Goal: Task Accomplishment & Management: Use online tool/utility

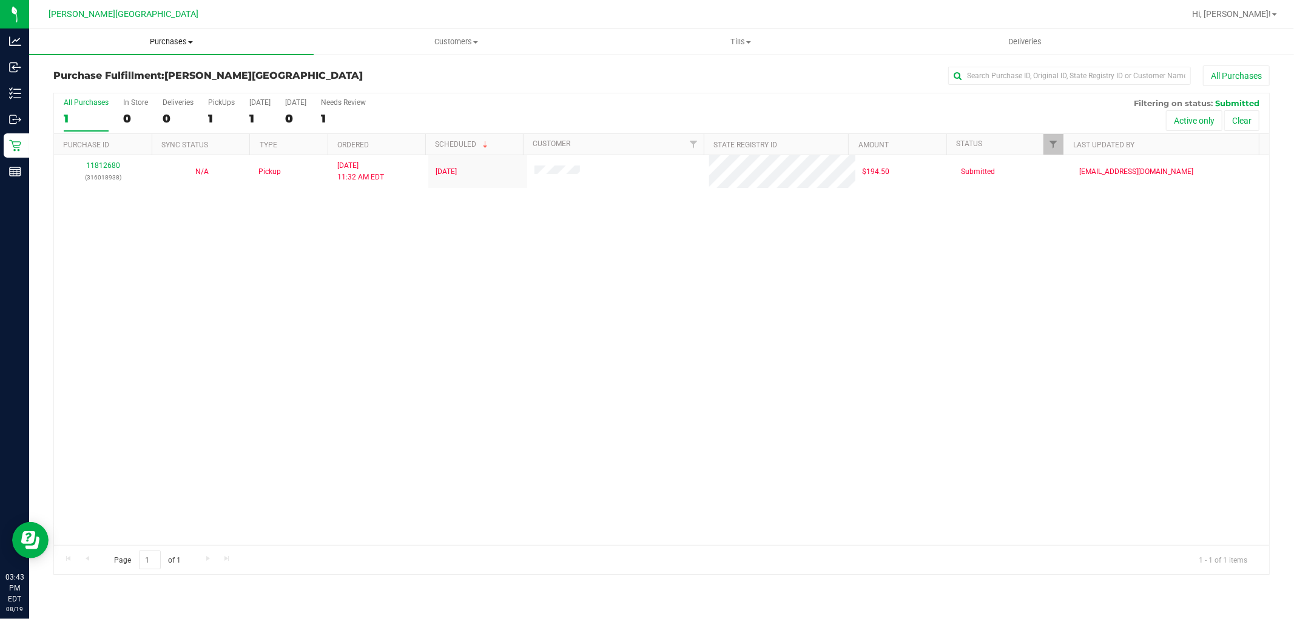
click at [167, 40] on span "Purchases" at bounding box center [171, 41] width 284 height 11
click at [112, 87] on li "Fulfillment" at bounding box center [171, 88] width 284 height 15
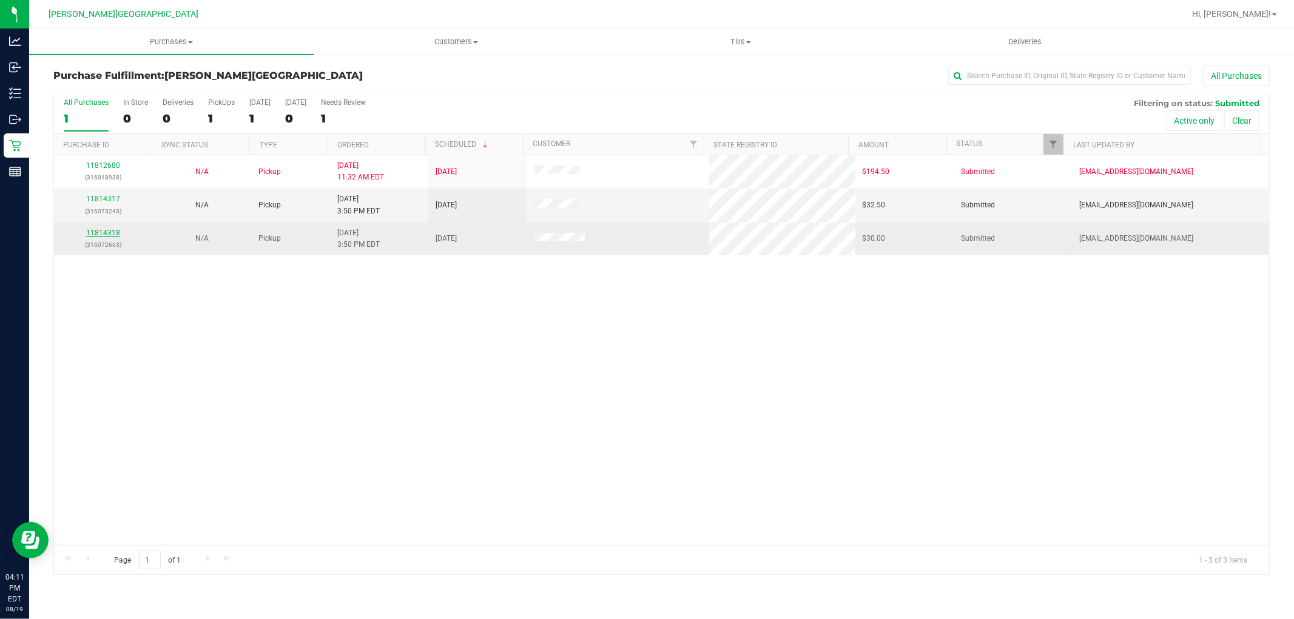
click at [92, 237] on link "11814318" at bounding box center [103, 233] width 34 height 8
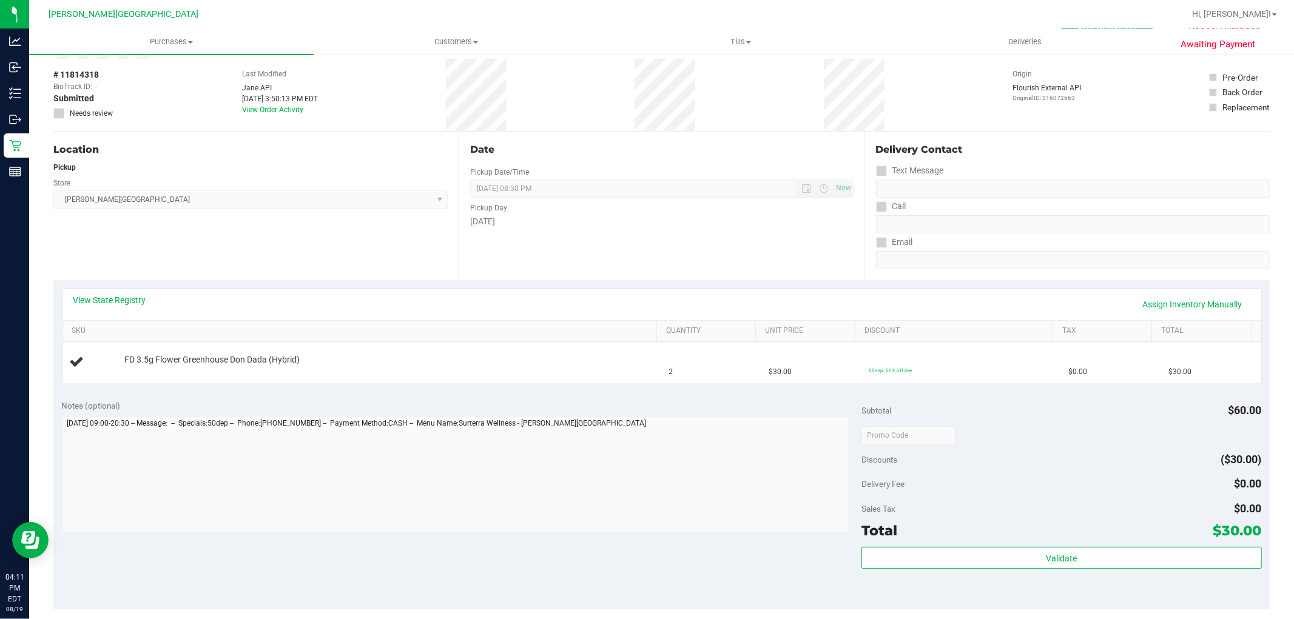
scroll to position [67, 0]
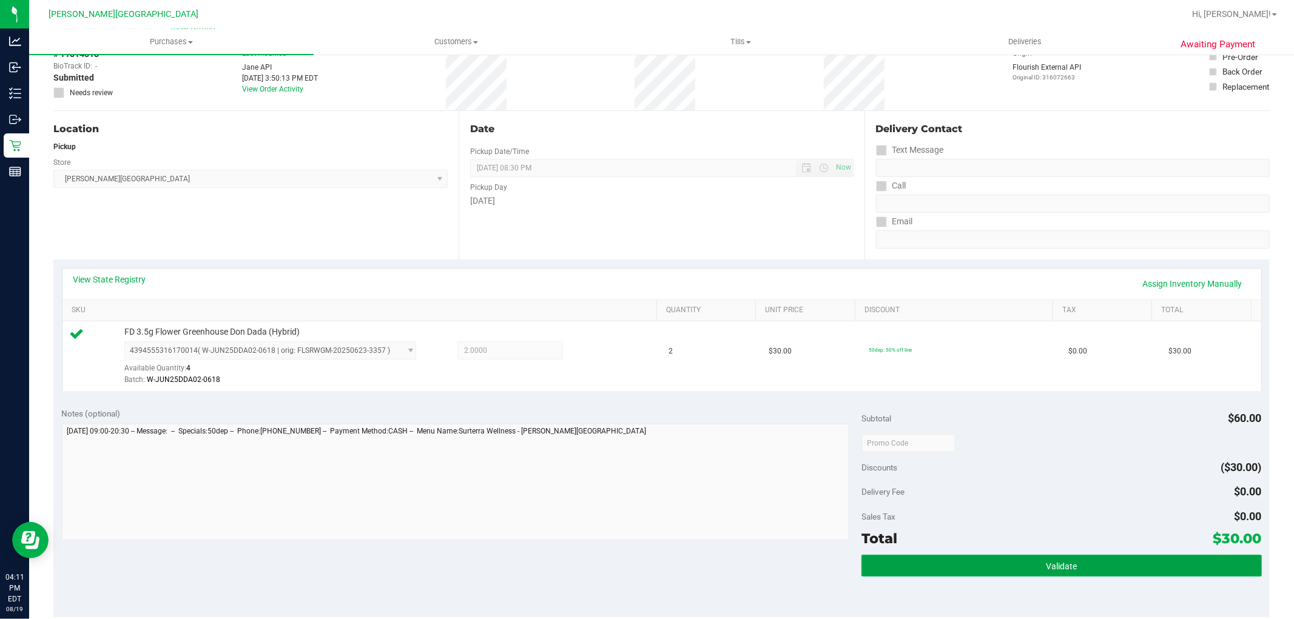
click at [1149, 560] on button "Validate" at bounding box center [1061, 566] width 400 height 22
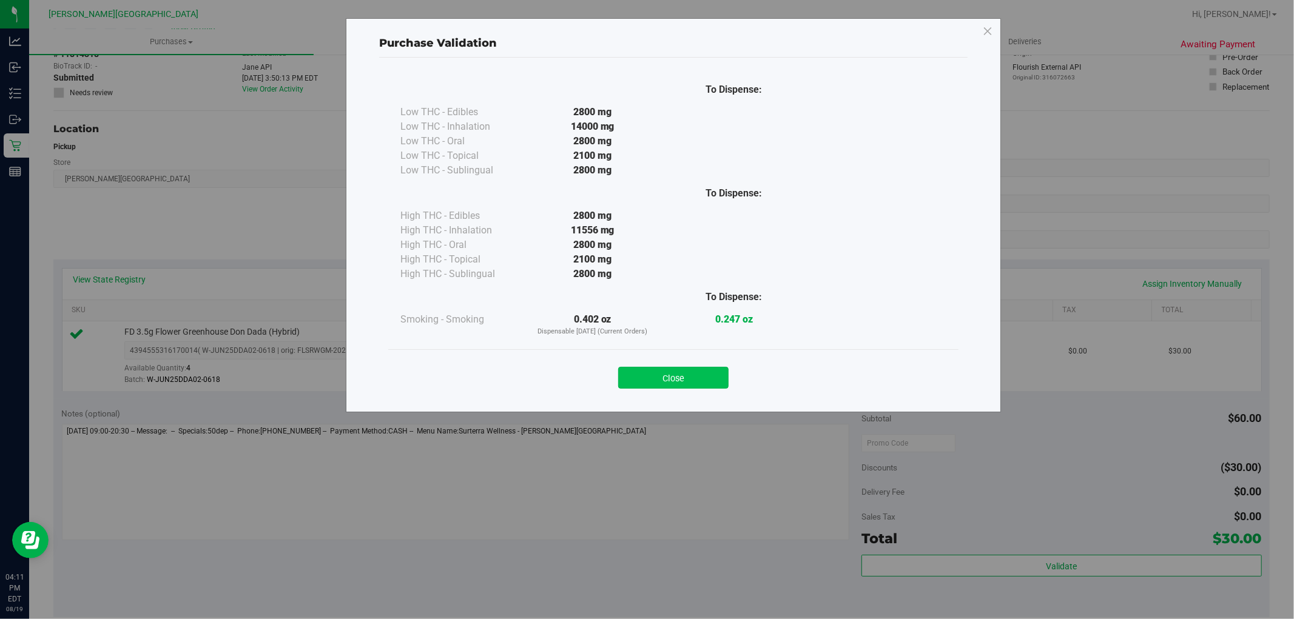
click at [711, 372] on button "Close" at bounding box center [673, 378] width 110 height 22
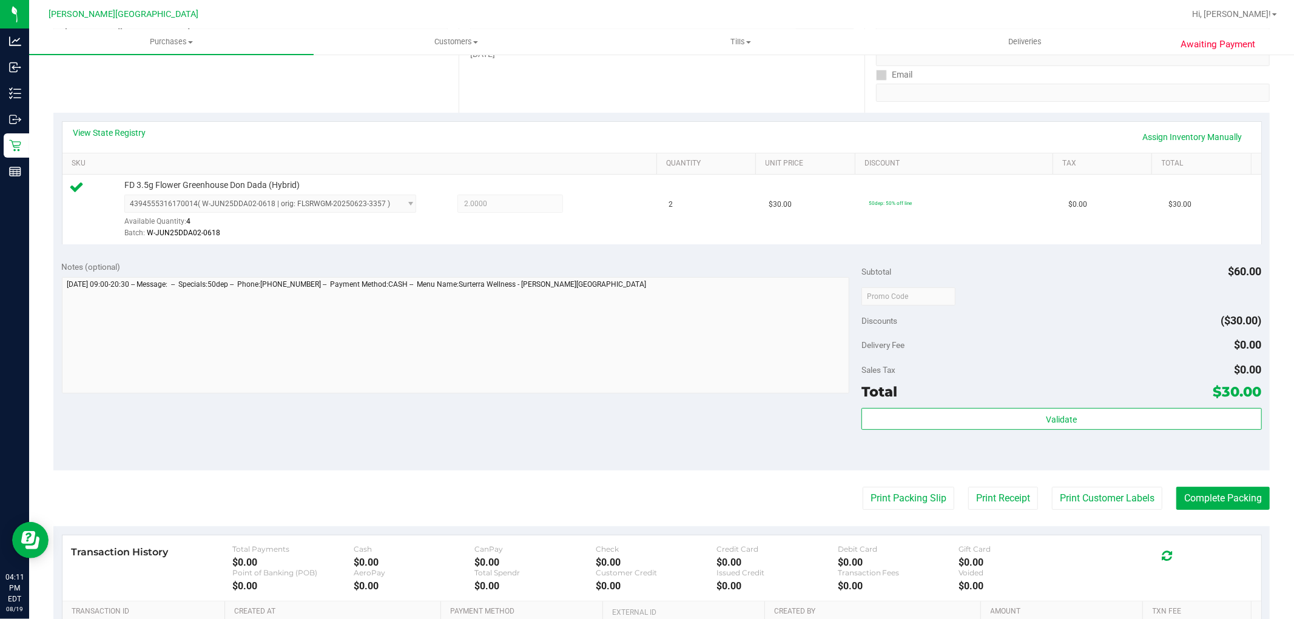
scroll to position [337, 0]
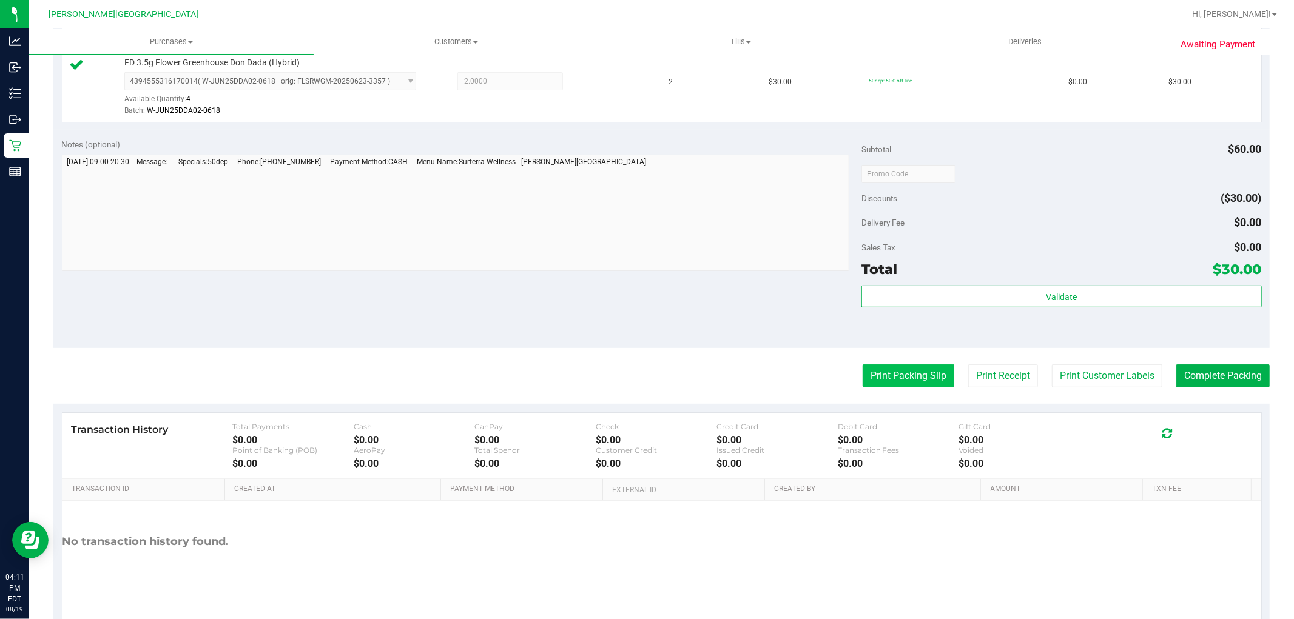
click at [869, 380] on button "Print Packing Slip" at bounding box center [908, 376] width 92 height 23
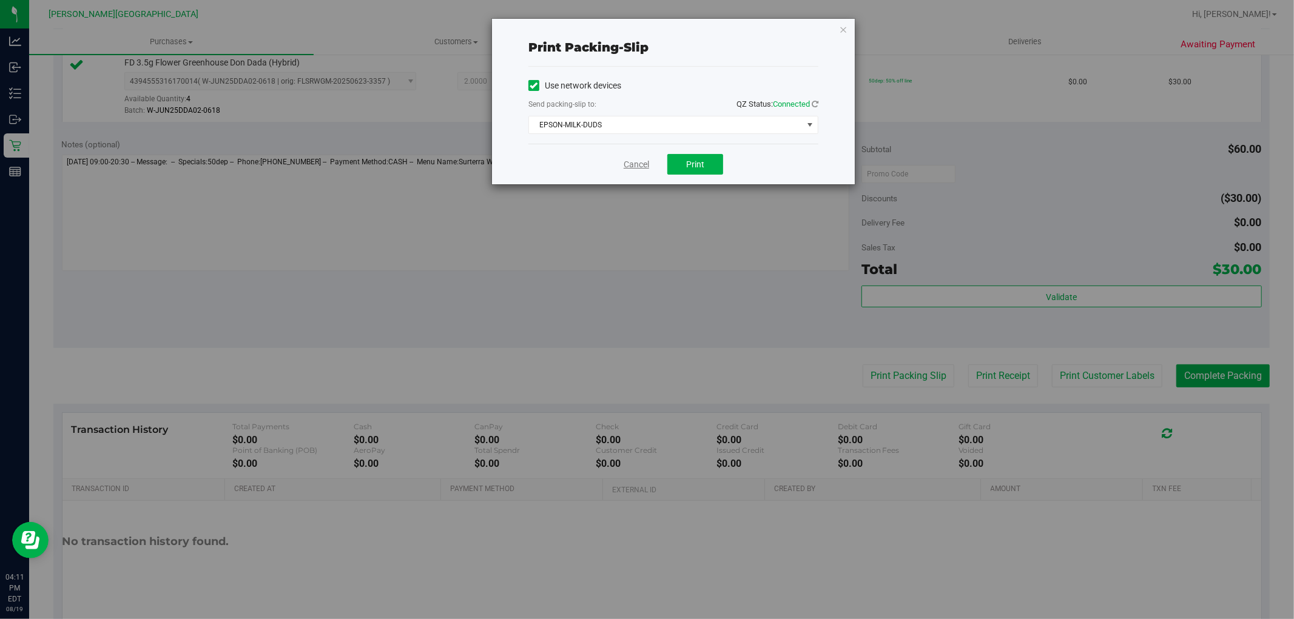
click at [644, 158] on div "Cancel Print" at bounding box center [673, 164] width 290 height 41
click at [641, 161] on link "Cancel" at bounding box center [636, 164] width 25 height 13
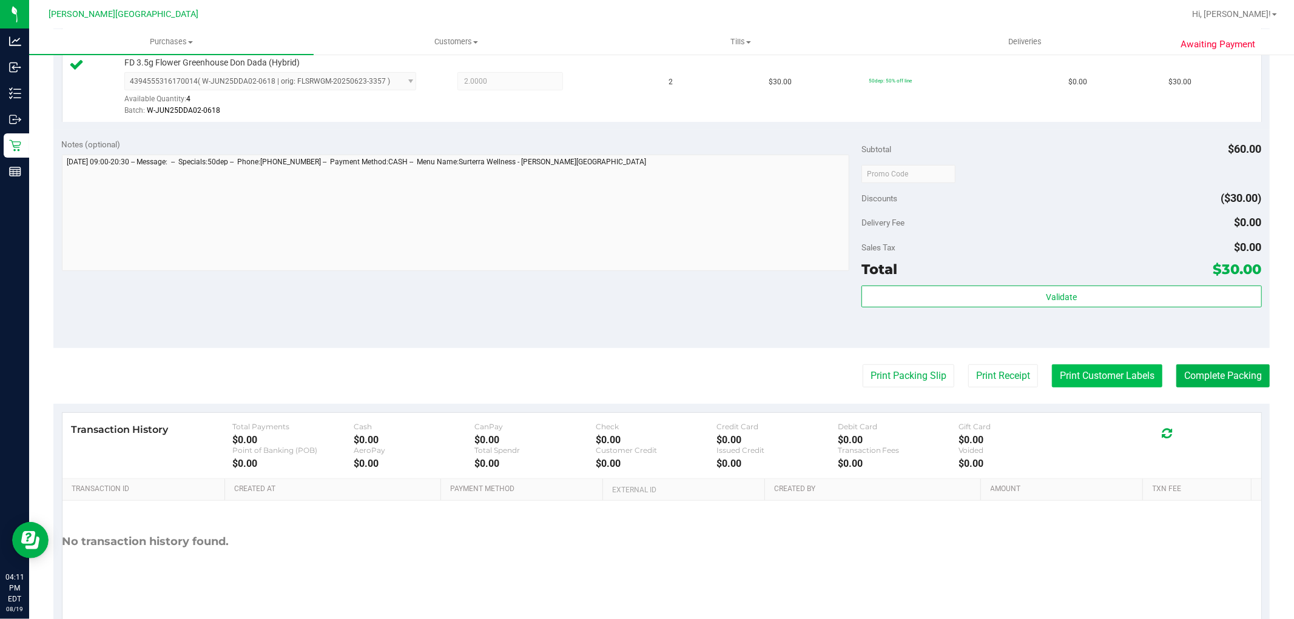
click at [1101, 377] on button "Print Customer Labels" at bounding box center [1107, 376] width 110 height 23
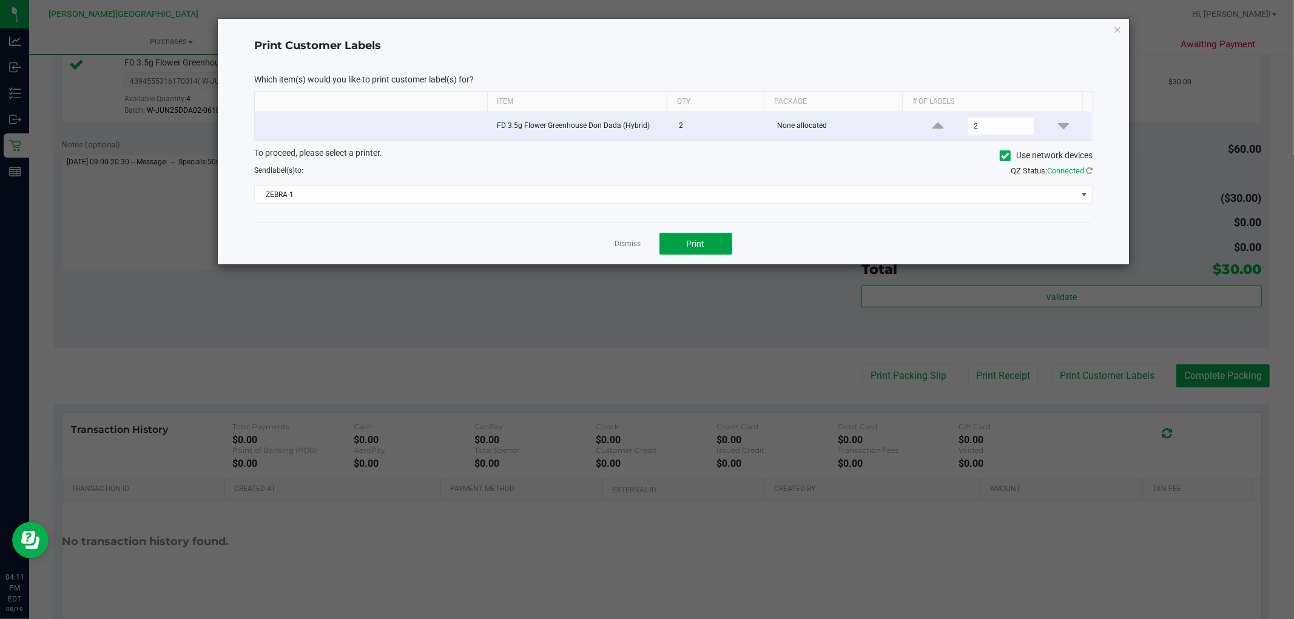
click at [706, 241] on button "Print" at bounding box center [695, 244] width 73 height 22
click at [1117, 27] on icon "button" at bounding box center [1117, 29] width 8 height 15
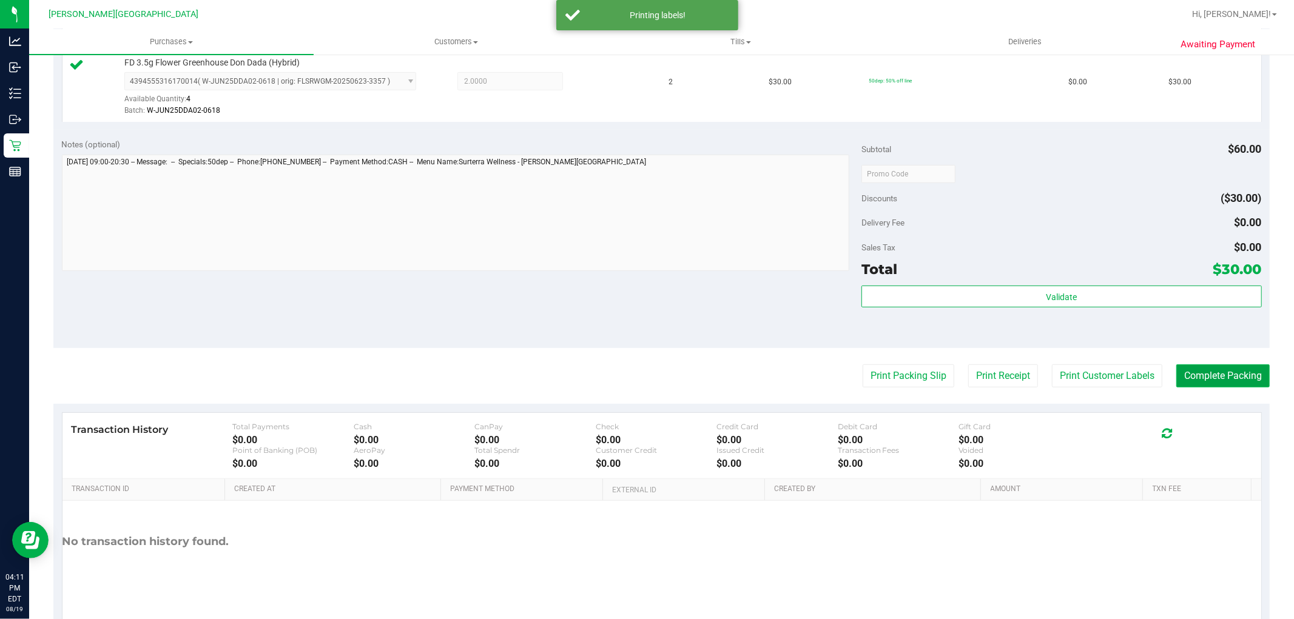
click at [1223, 371] on button "Complete Packing" at bounding box center [1222, 376] width 93 height 23
click at [1222, 375] on button "Complete Packing" at bounding box center [1217, 376] width 103 height 23
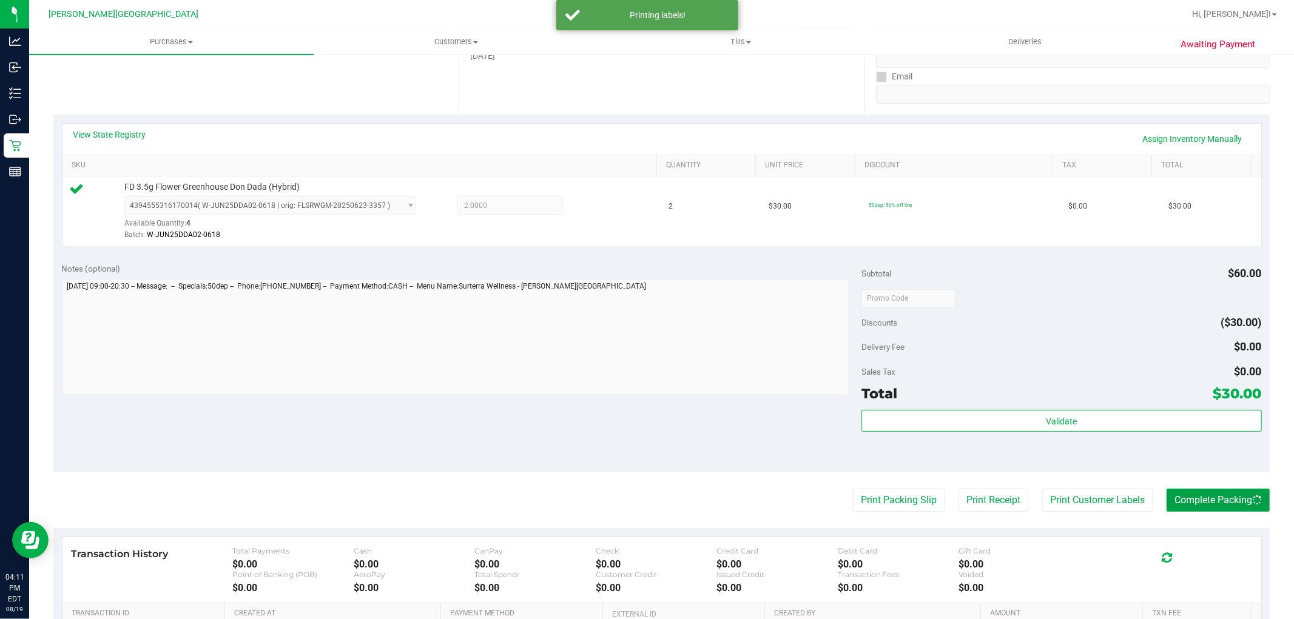
scroll to position [0, 0]
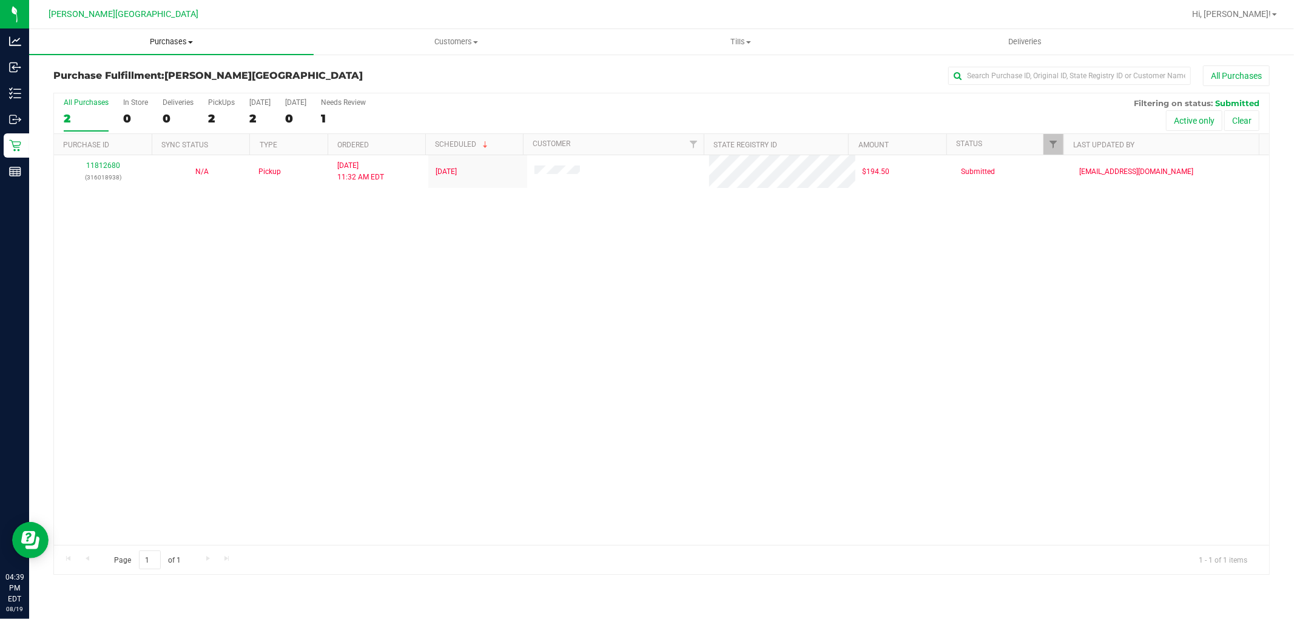
click at [175, 45] on span "Purchases" at bounding box center [171, 41] width 284 height 11
click at [140, 91] on li "Fulfillment" at bounding box center [171, 88] width 284 height 15
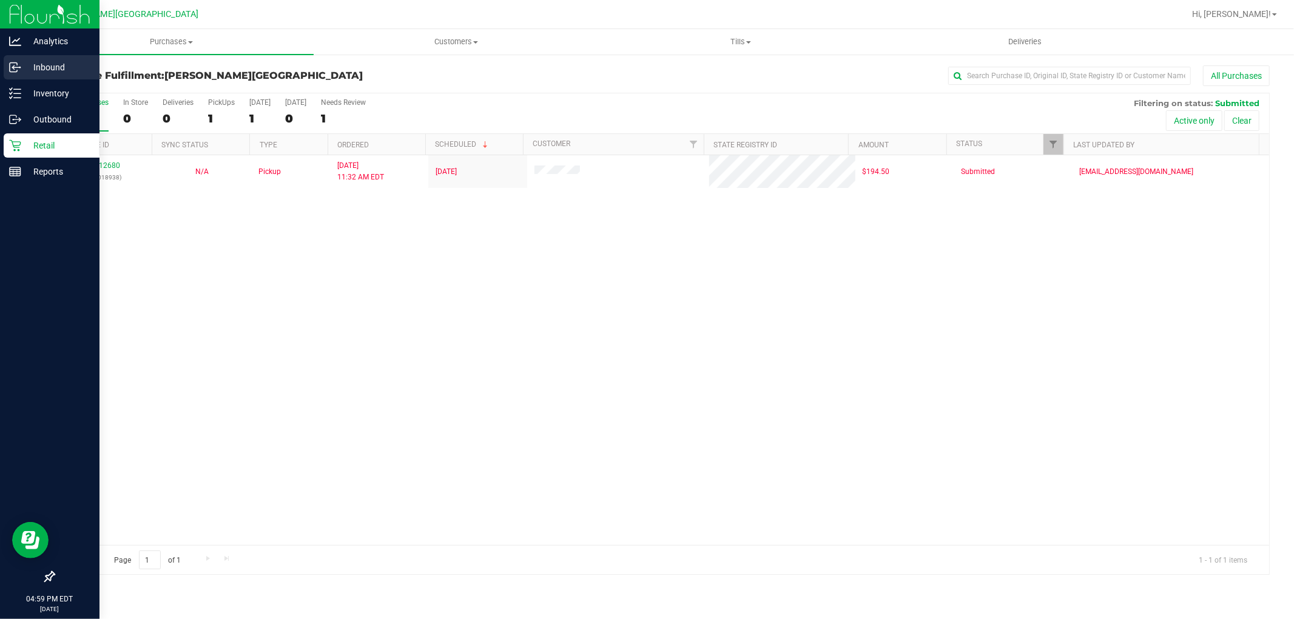
click at [44, 63] on p "Inbound" at bounding box center [57, 67] width 73 height 15
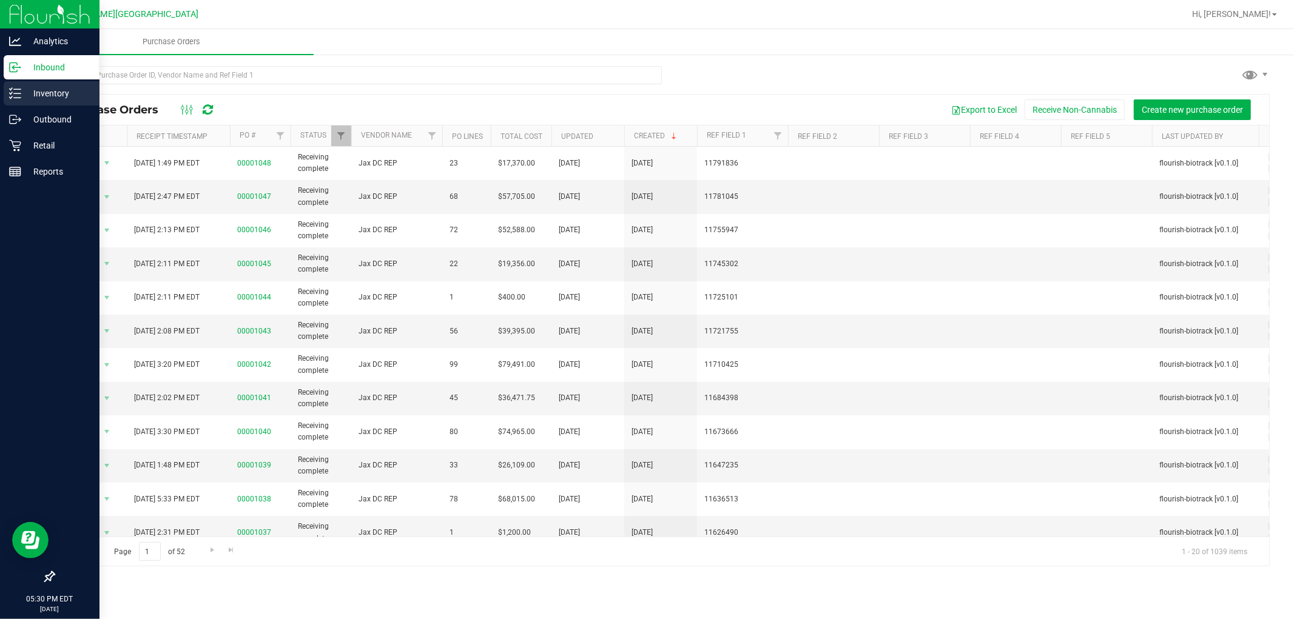
click at [62, 95] on p "Inventory" at bounding box center [57, 93] width 73 height 15
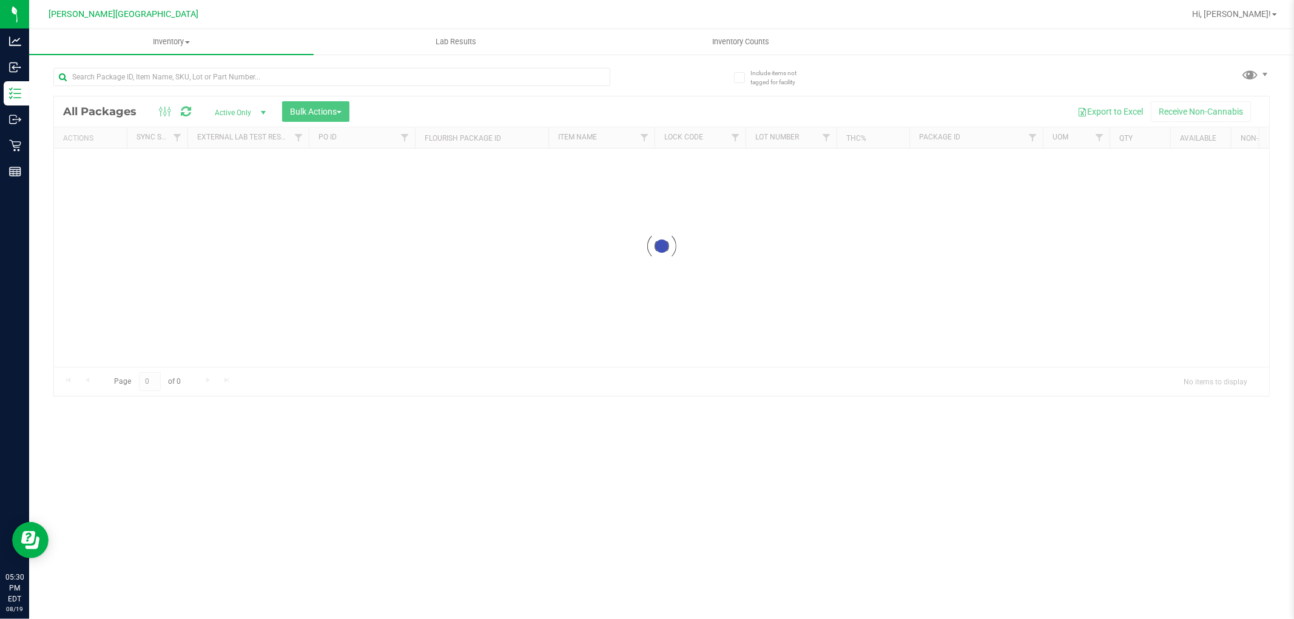
drag, startPoint x: 434, startPoint y: 264, endPoint x: 438, endPoint y: 286, distance: 22.1
click at [438, 286] on div at bounding box center [661, 246] width 1215 height 300
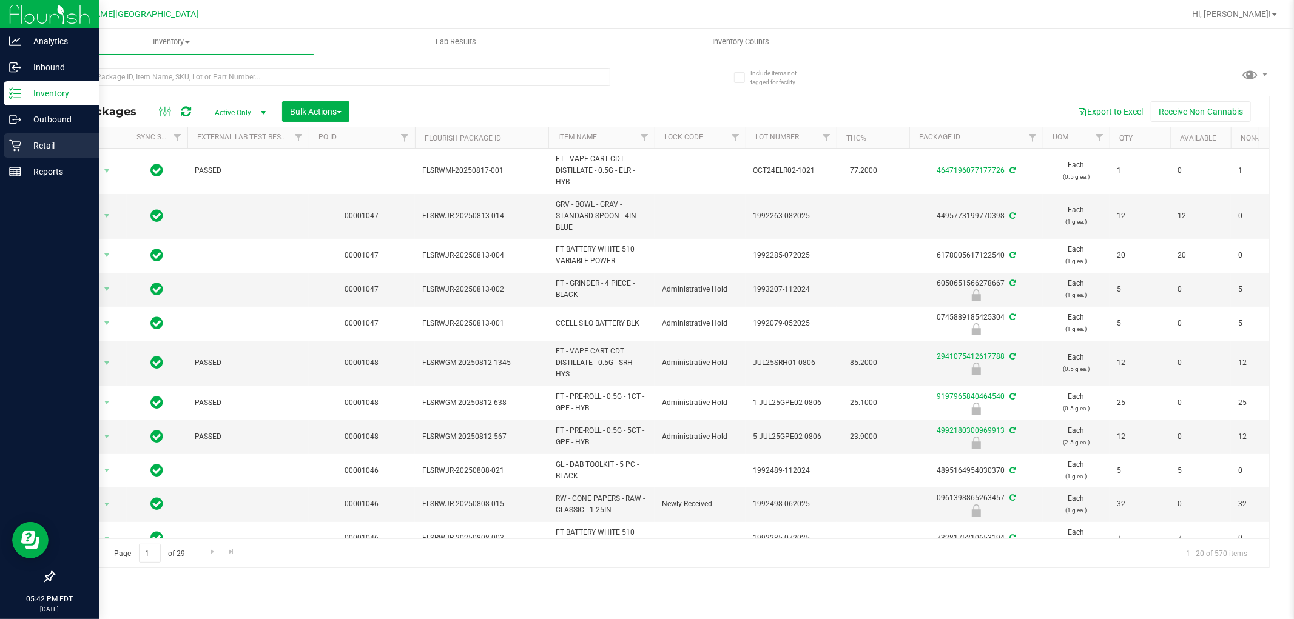
click at [24, 142] on p "Retail" at bounding box center [57, 145] width 73 height 15
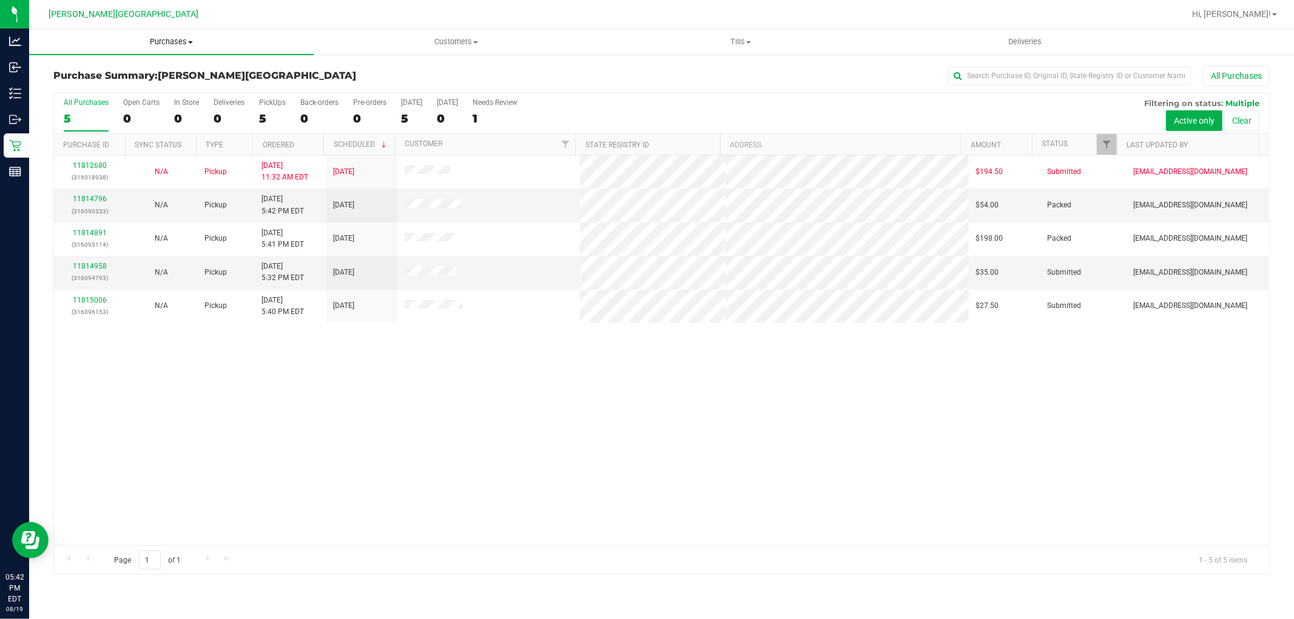
click at [161, 37] on span "Purchases" at bounding box center [171, 41] width 284 height 11
click at [135, 89] on li "Fulfillment" at bounding box center [171, 88] width 284 height 15
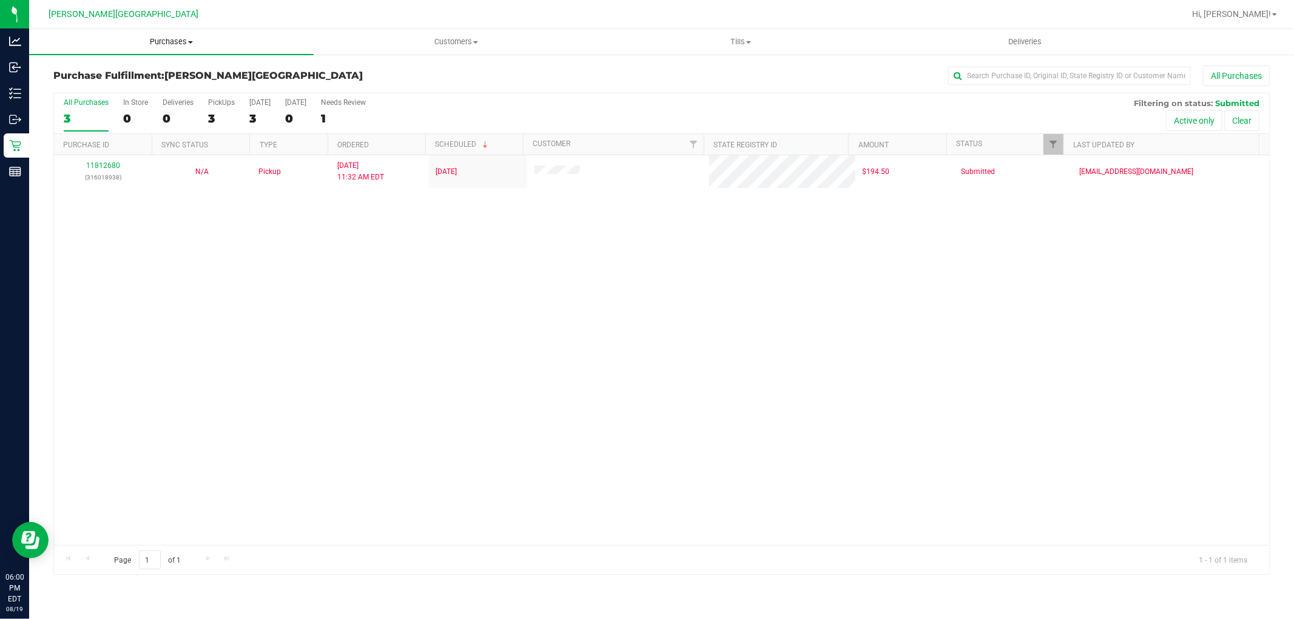
click at [159, 38] on span "Purchases" at bounding box center [171, 41] width 284 height 11
click at [76, 85] on span "Fulfillment" at bounding box center [66, 87] width 75 height 10
click at [166, 40] on span "Purchases" at bounding box center [171, 41] width 284 height 11
click at [62, 79] on li "Summary of purchases" at bounding box center [171, 73] width 284 height 15
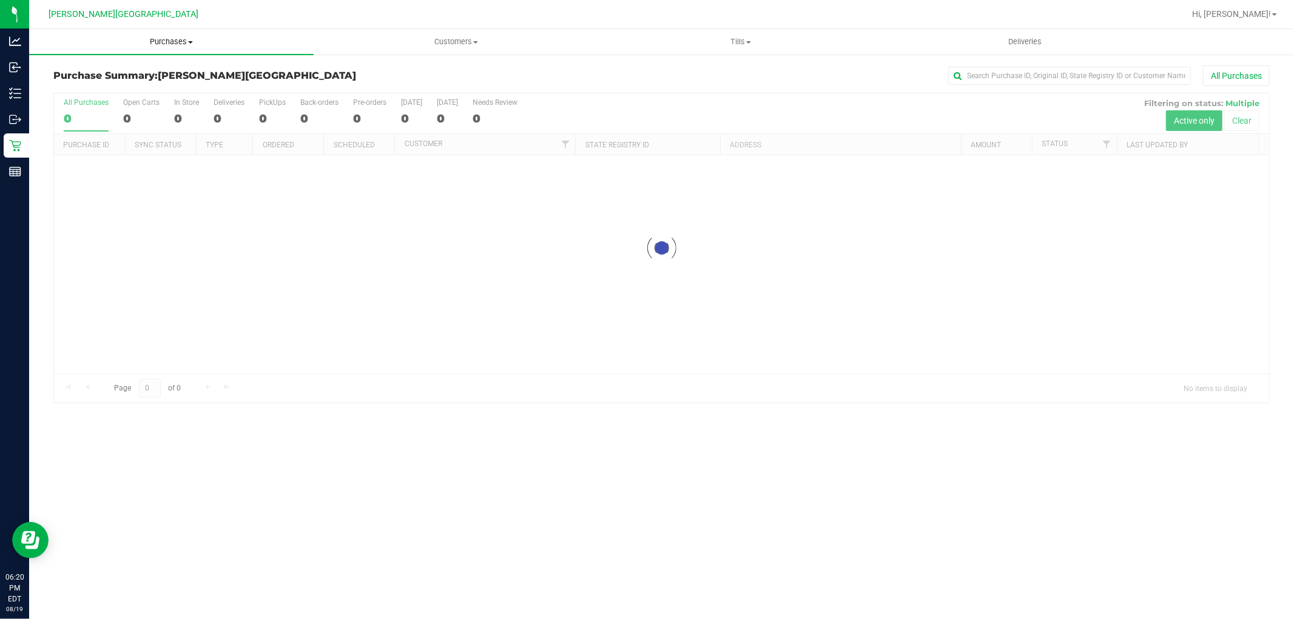
click at [161, 39] on span "Purchases" at bounding box center [171, 41] width 284 height 11
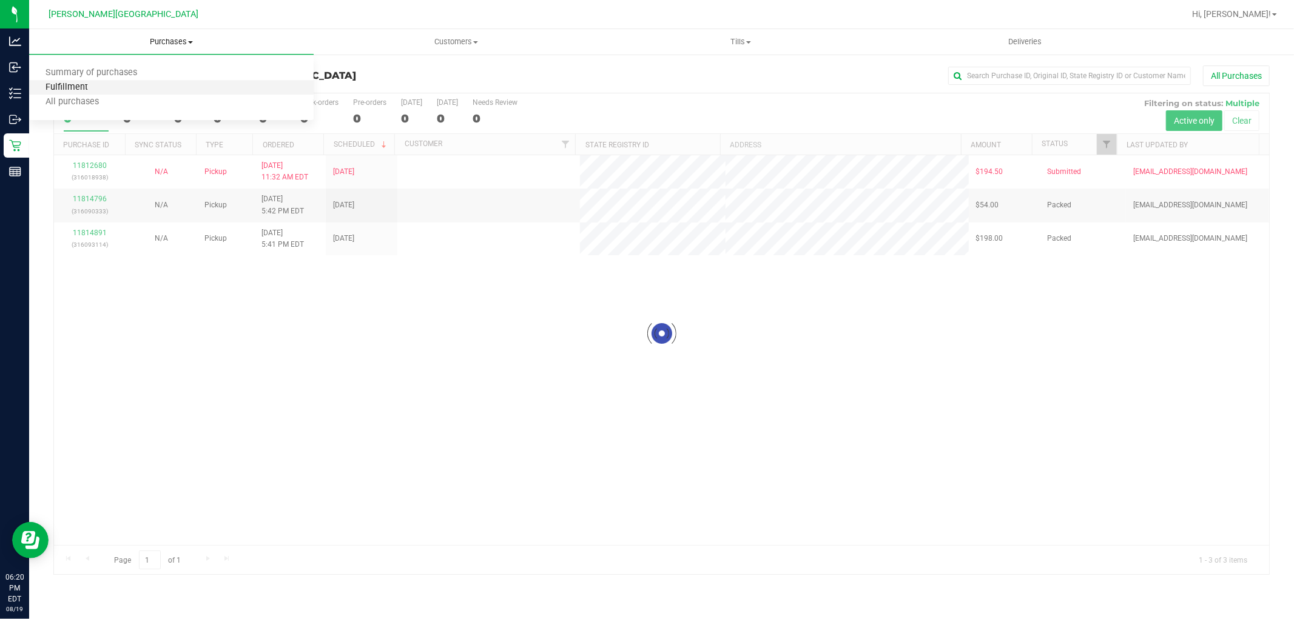
click at [79, 86] on span "Fulfillment" at bounding box center [66, 87] width 75 height 10
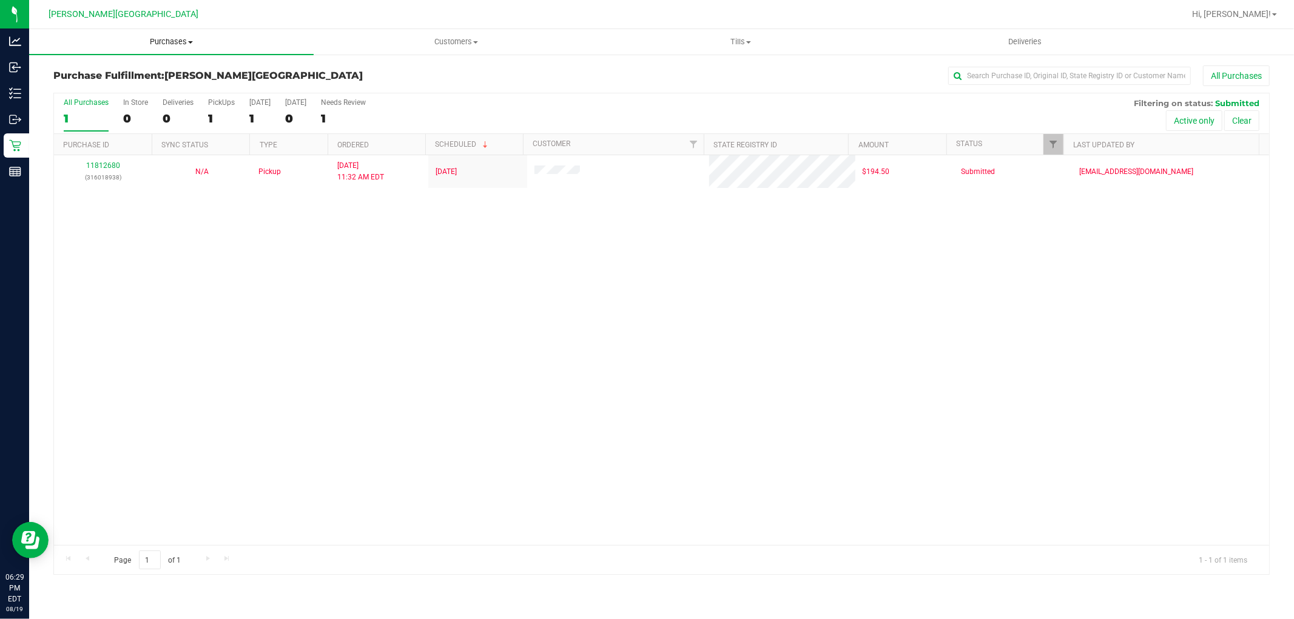
click at [167, 38] on span "Purchases" at bounding box center [171, 41] width 284 height 11
click at [99, 86] on span "Fulfillment" at bounding box center [66, 87] width 75 height 10
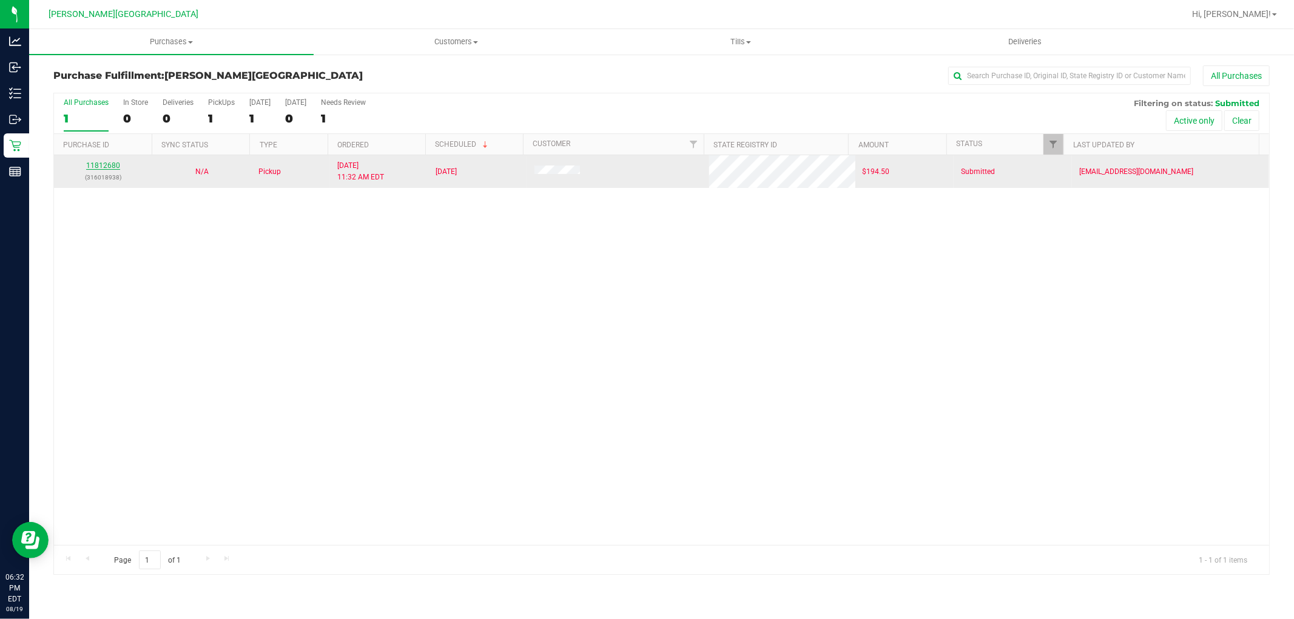
click at [97, 164] on link "11812680" at bounding box center [103, 165] width 34 height 8
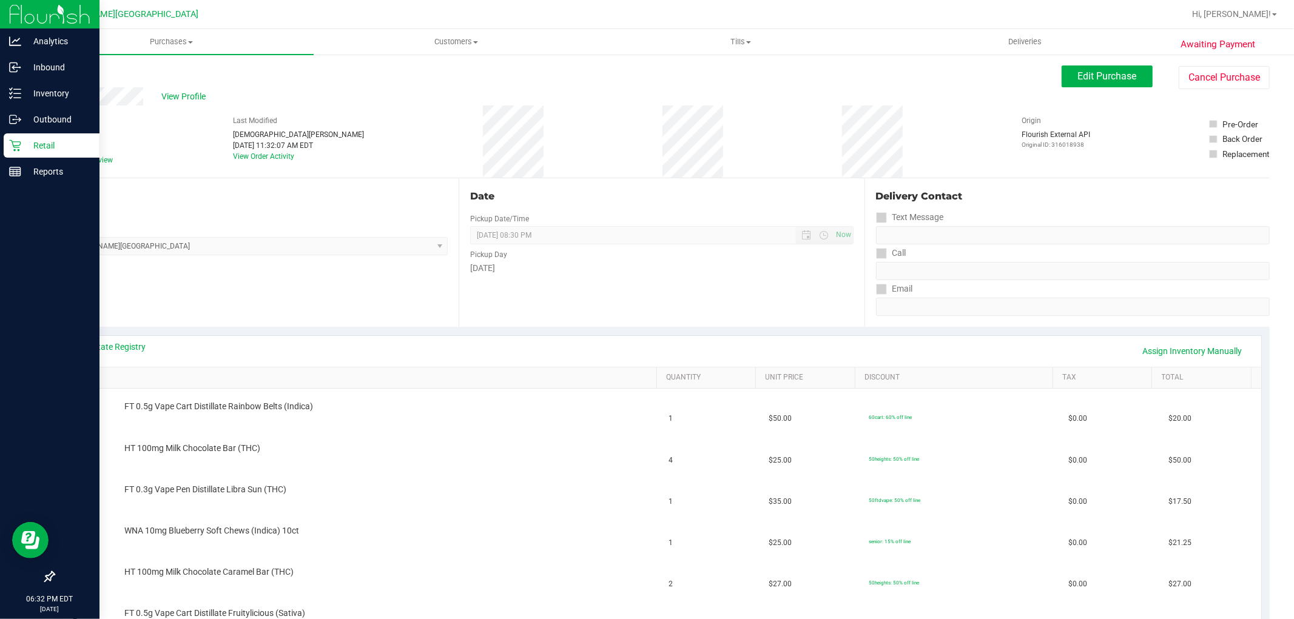
click at [28, 149] on p "Retail" at bounding box center [57, 145] width 73 height 15
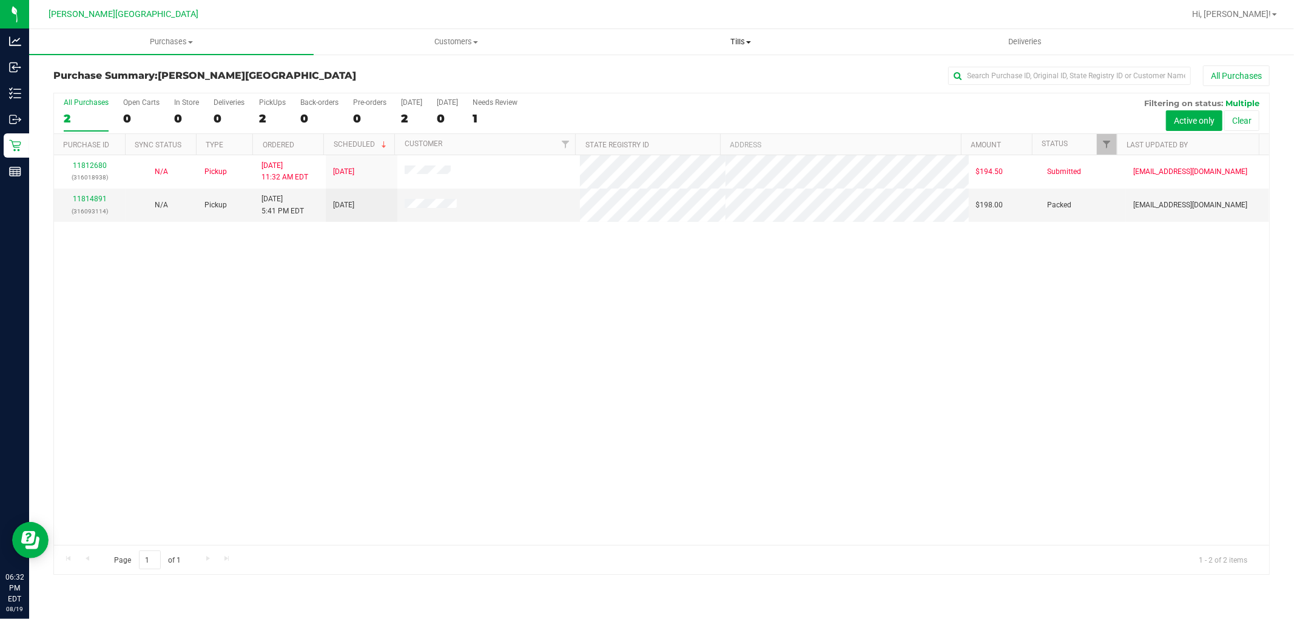
click at [748, 41] on span at bounding box center [748, 42] width 5 height 2
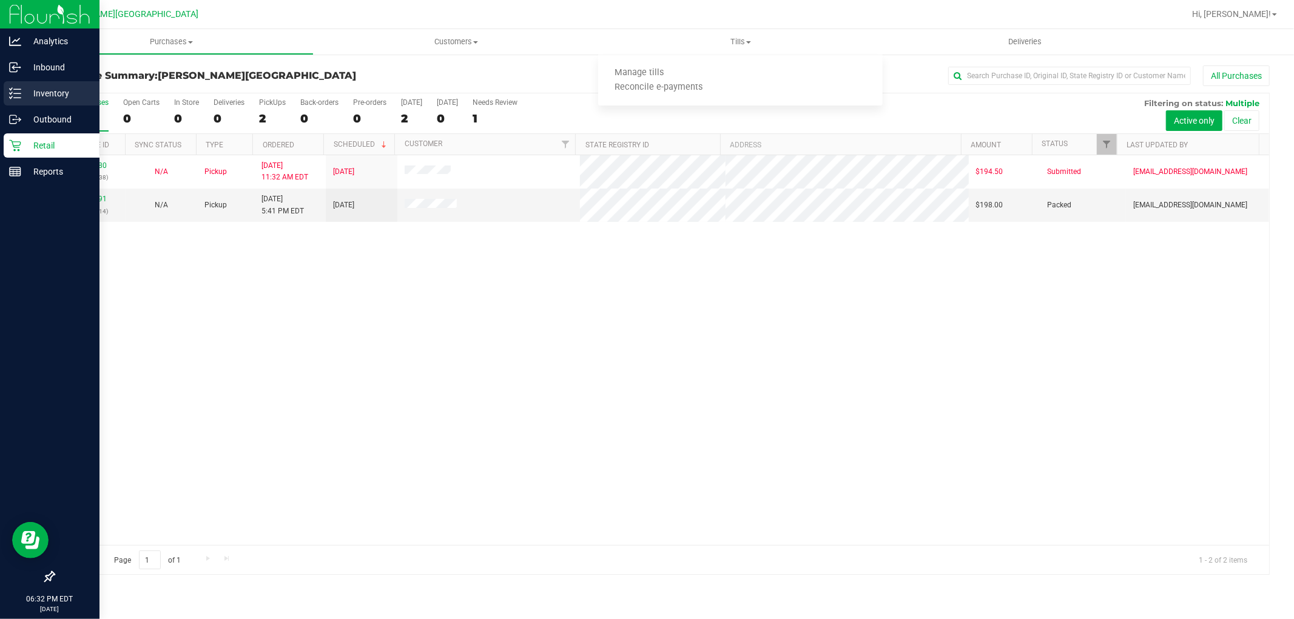
click at [33, 90] on p "Inventory" at bounding box center [57, 93] width 73 height 15
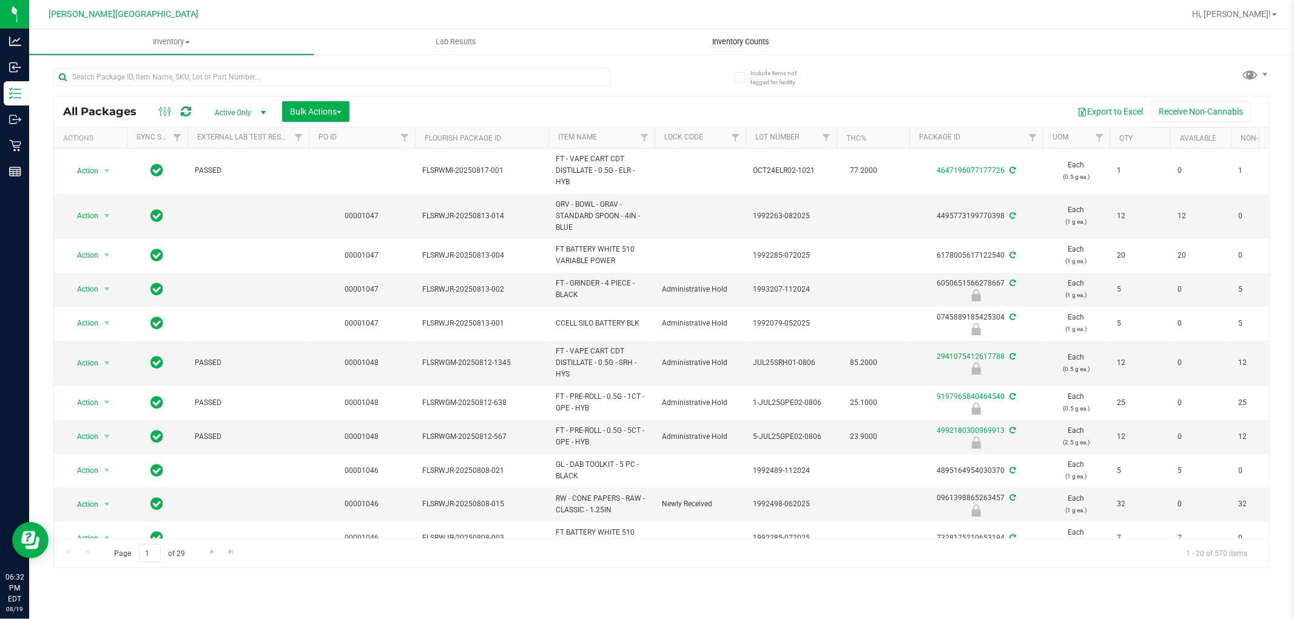
click at [752, 38] on span "Inventory Counts" at bounding box center [741, 41] width 90 height 11
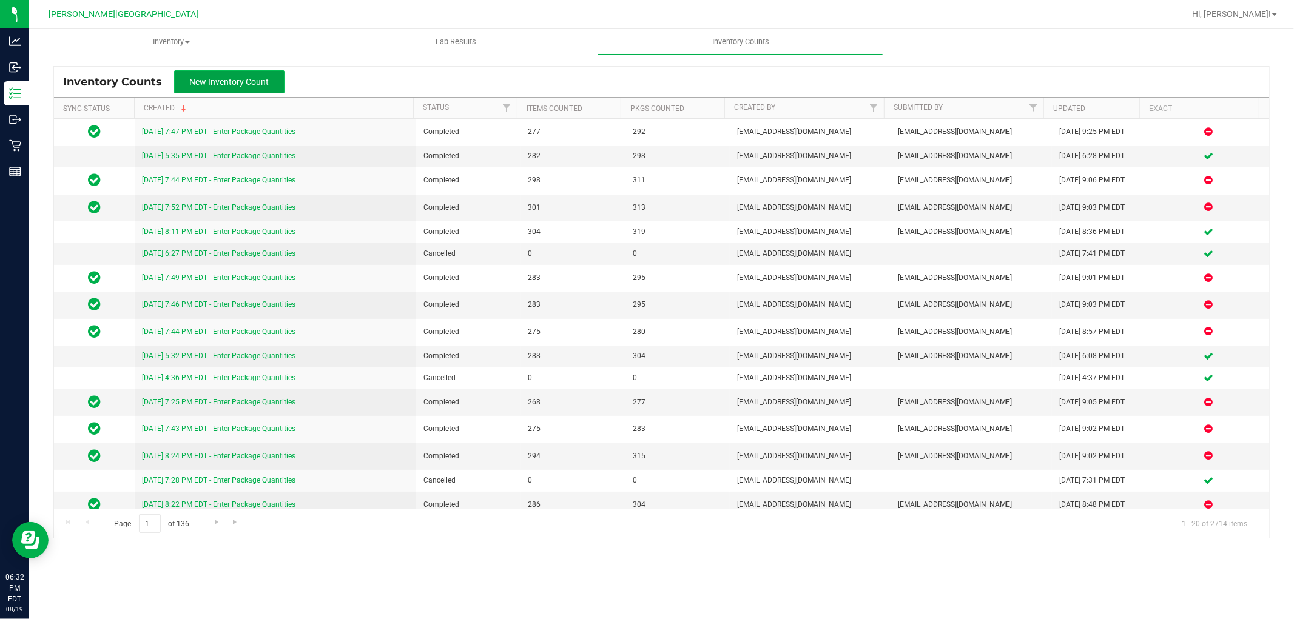
click at [240, 87] on button "New Inventory Count" at bounding box center [229, 81] width 110 height 23
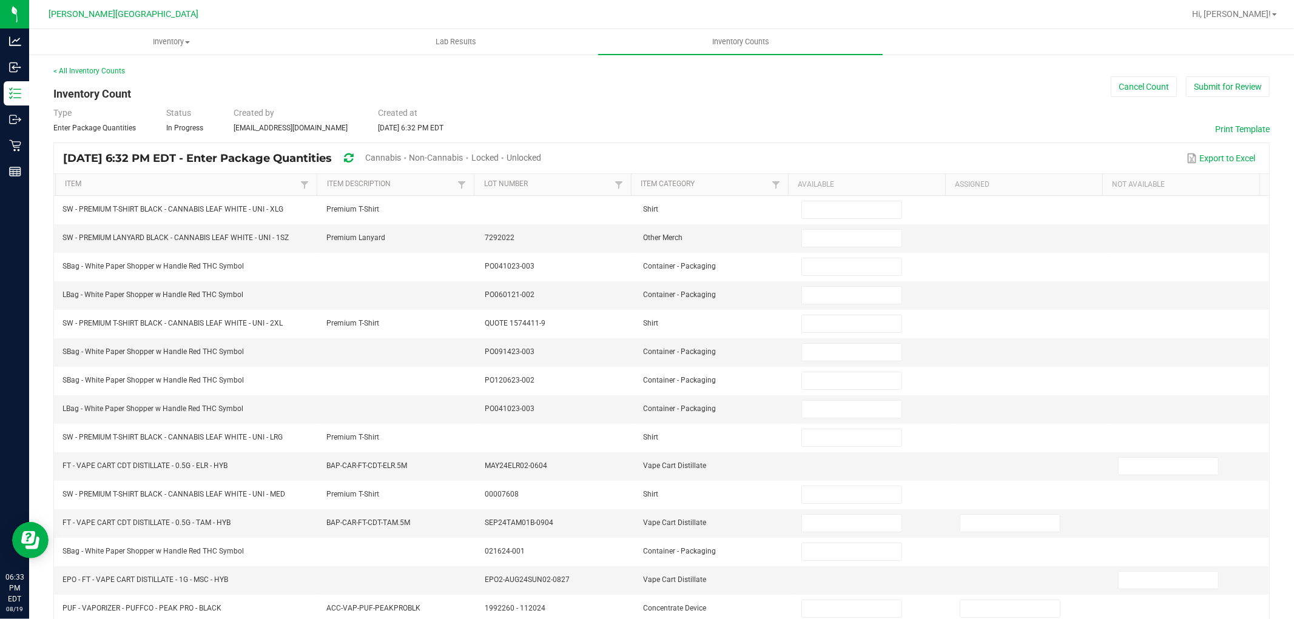
drag, startPoint x: 573, startPoint y: 158, endPoint x: 555, endPoint y: 160, distance: 17.7
click at [541, 158] on span "Unlocked" at bounding box center [523, 158] width 35 height 10
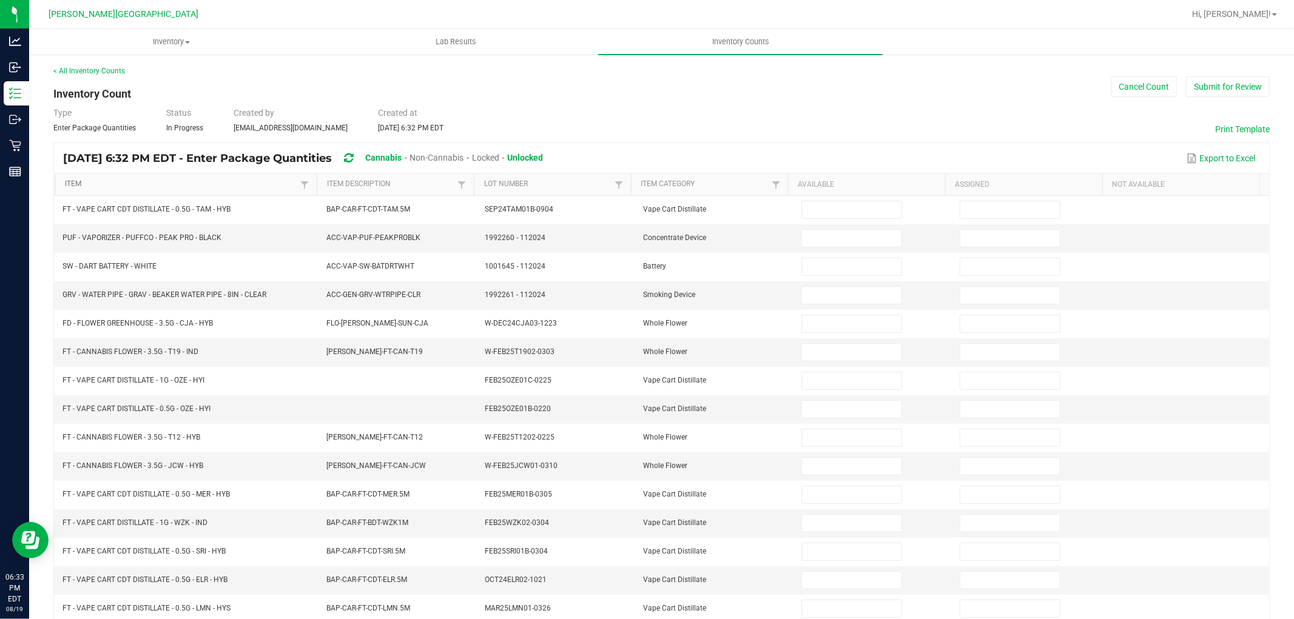
click at [237, 184] on link "Item" at bounding box center [181, 185] width 232 height 10
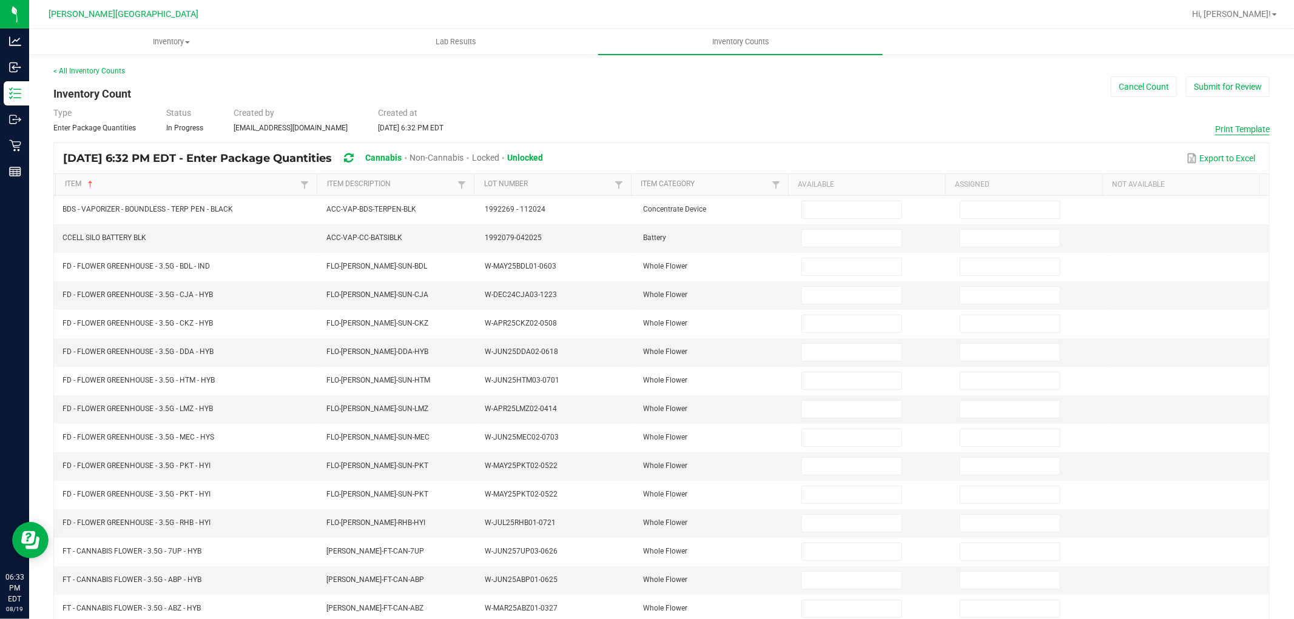
click at [1215, 129] on button "Print Template" at bounding box center [1242, 129] width 55 height 12
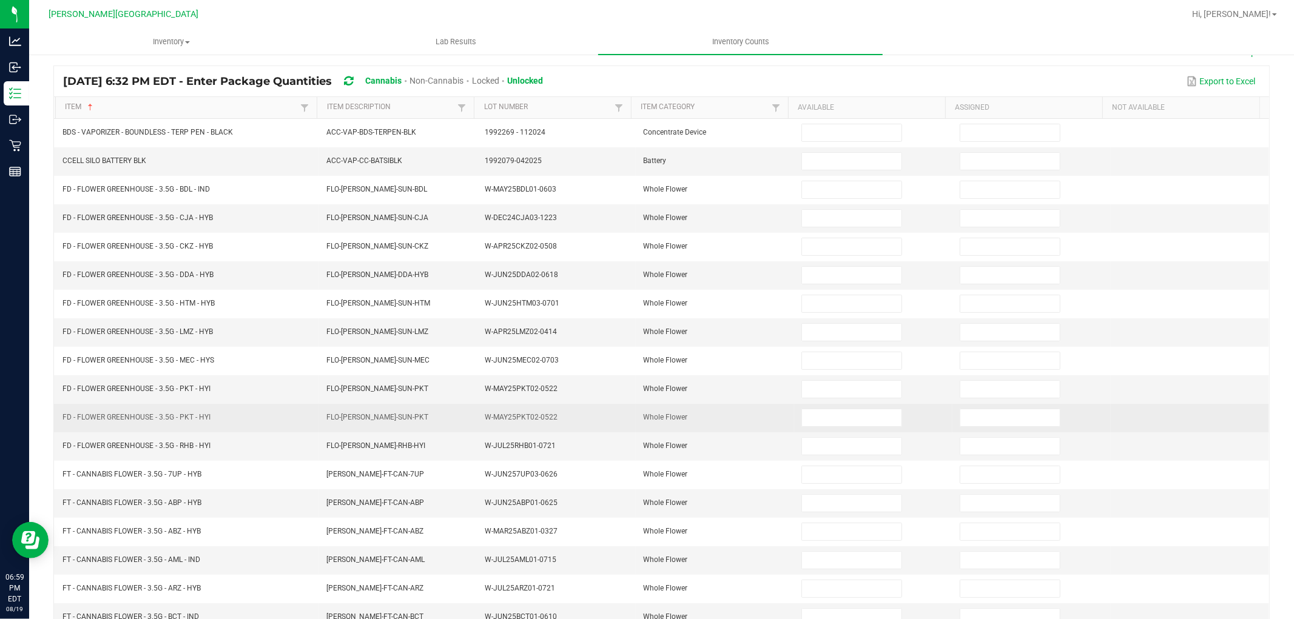
scroll to position [193, 0]
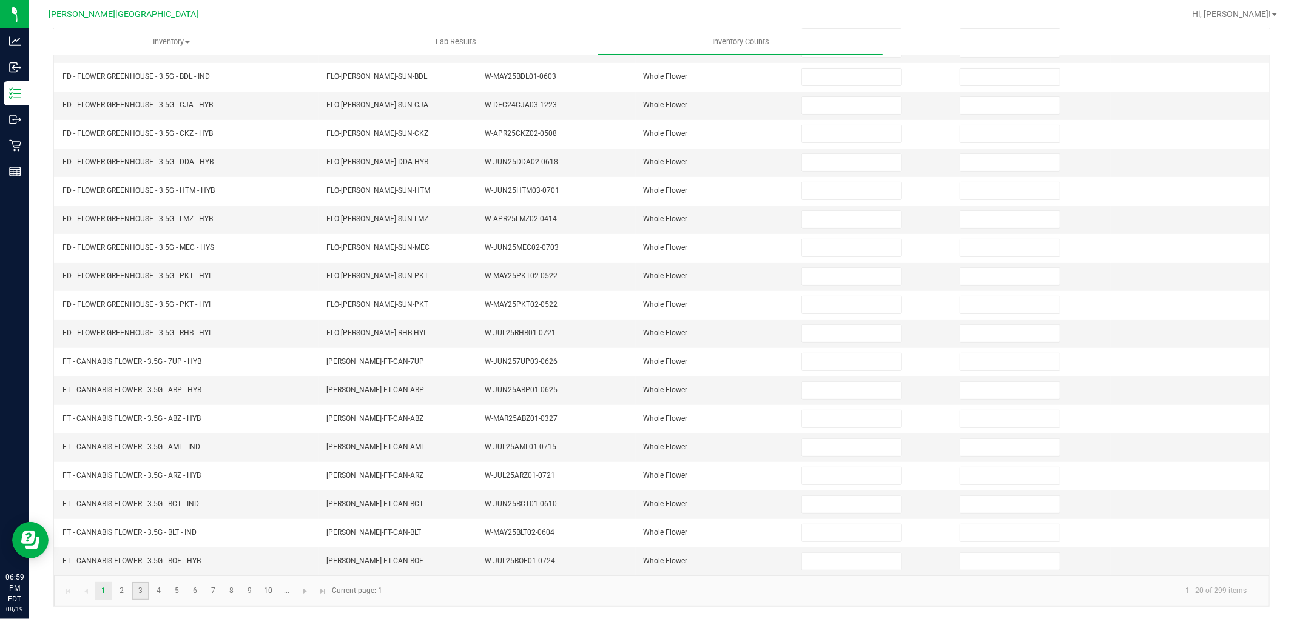
click at [138, 593] on link "3" at bounding box center [141, 591] width 18 height 18
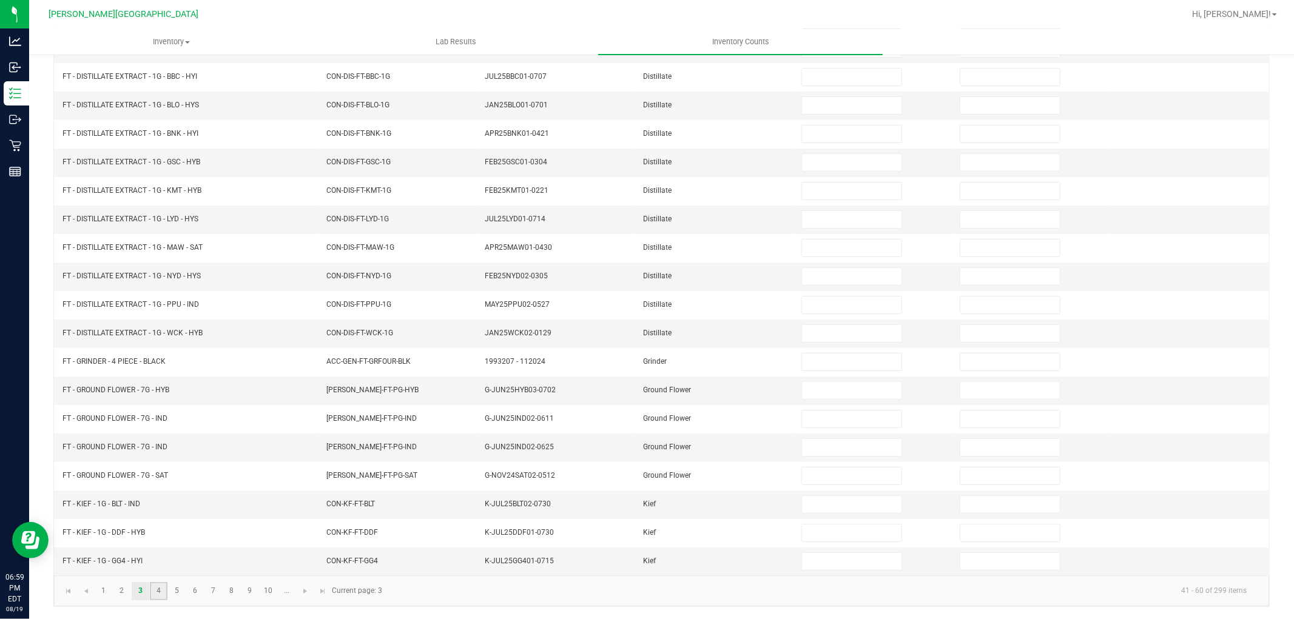
click at [160, 593] on link "4" at bounding box center [159, 591] width 18 height 18
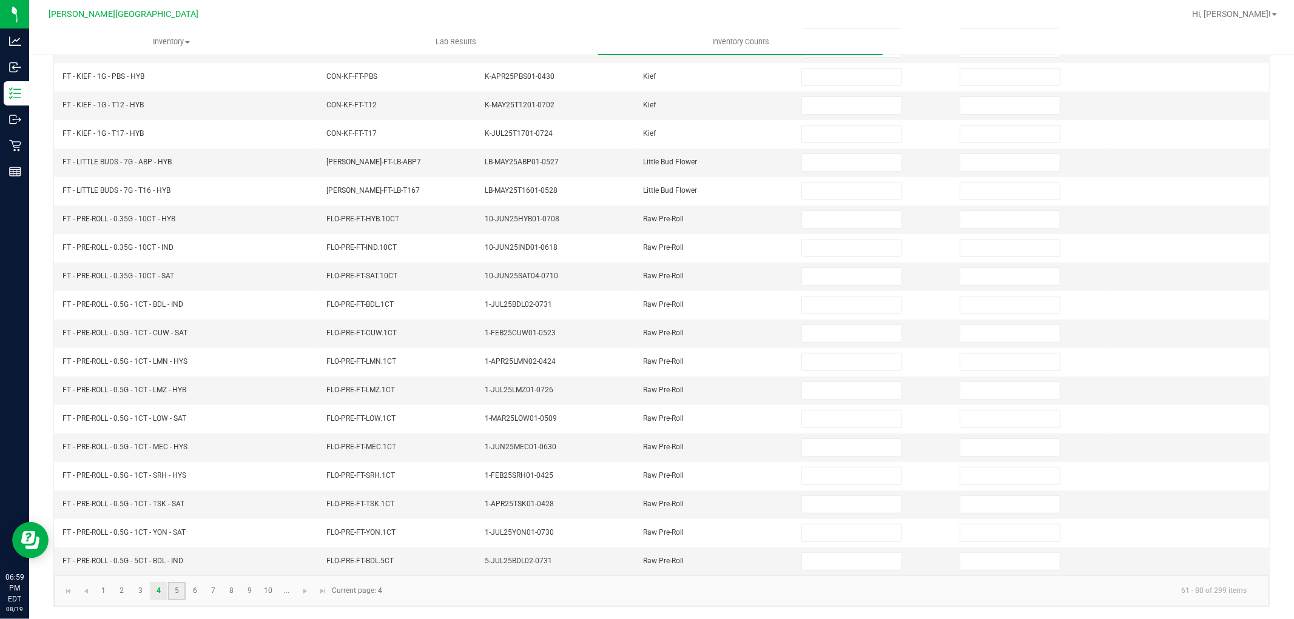
click at [177, 591] on link "5" at bounding box center [177, 591] width 18 height 18
click at [193, 588] on link "6" at bounding box center [195, 591] width 18 height 18
